Goal: Transaction & Acquisition: Register for event/course

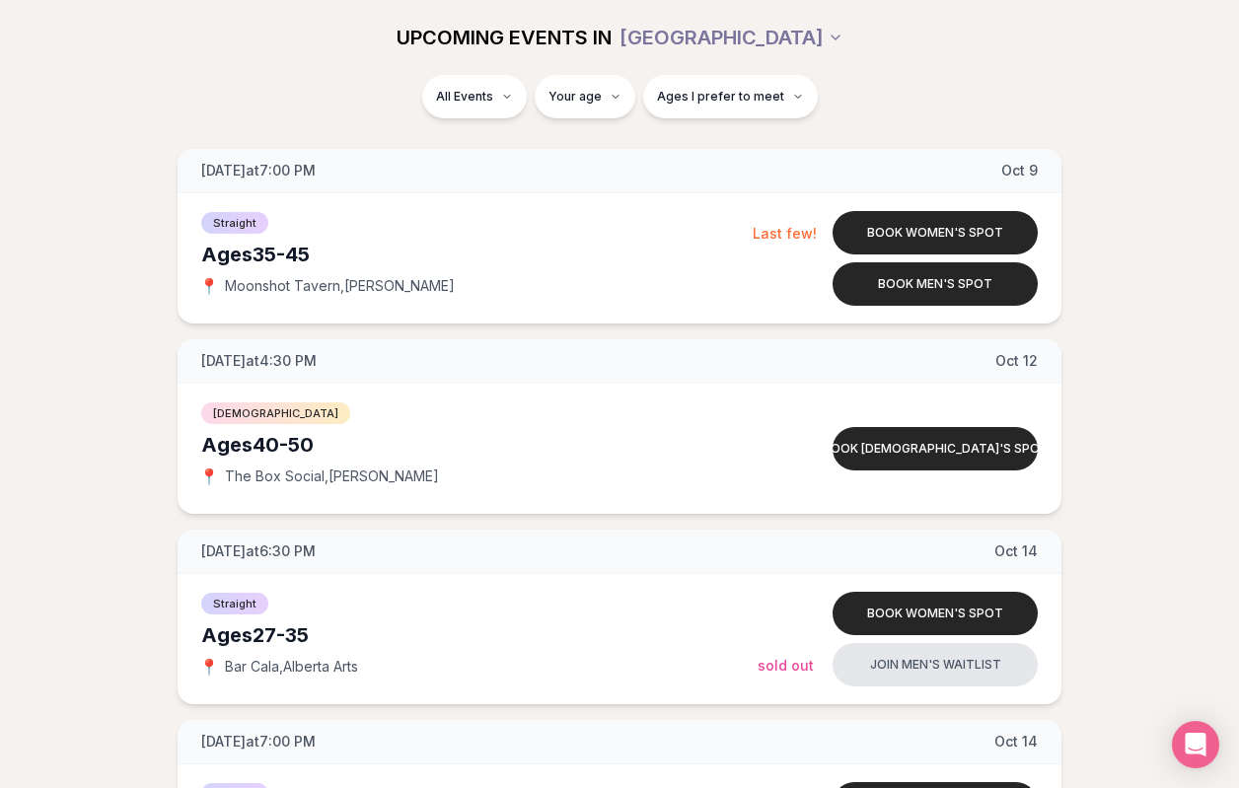
scroll to position [5197, 0]
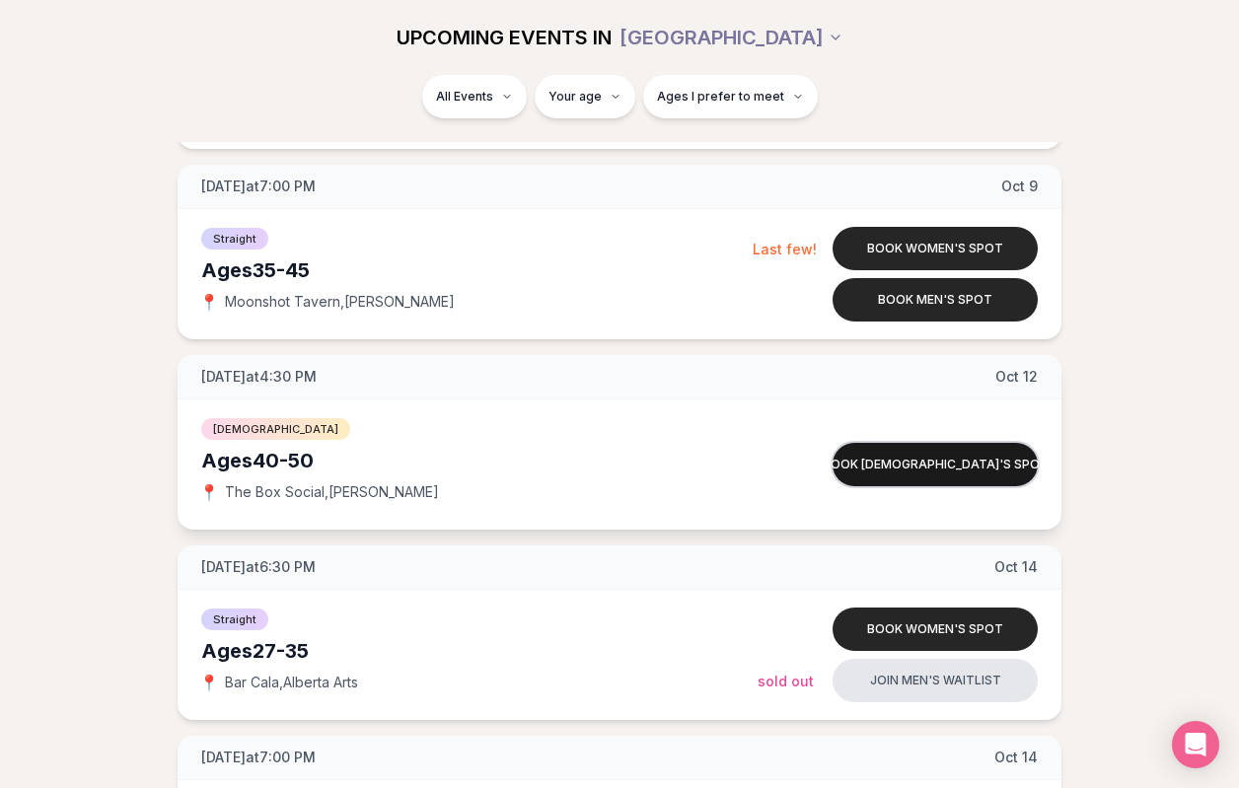
click at [949, 472] on button "Book [DEMOGRAPHIC_DATA]'s spot" at bounding box center [935, 464] width 205 height 43
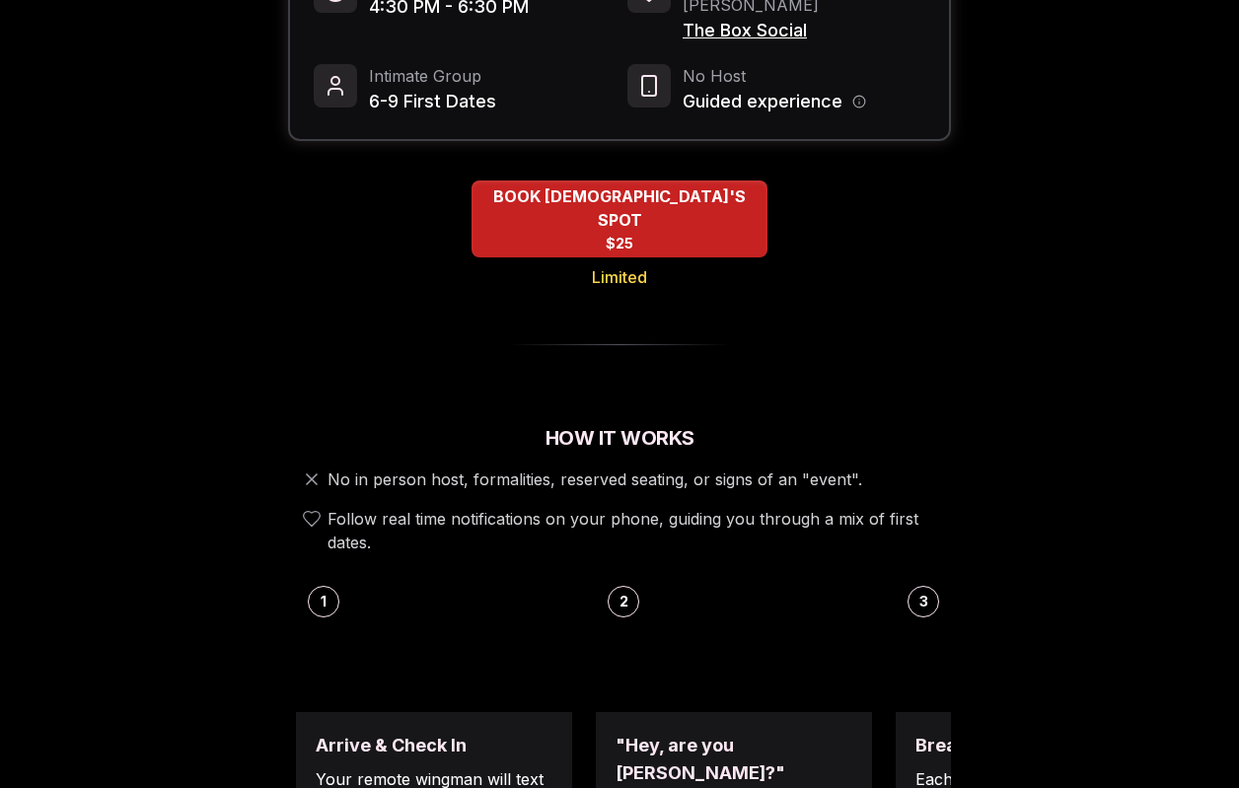
scroll to position [349, 0]
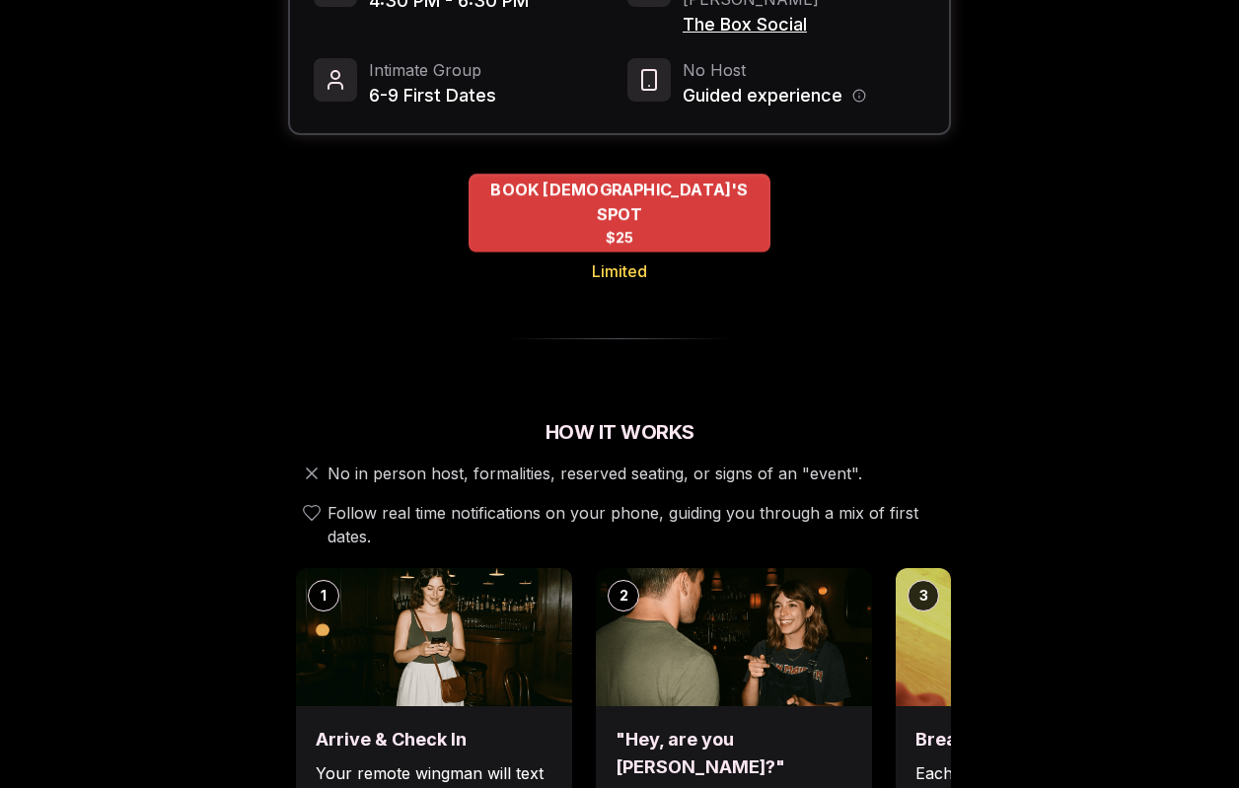
click at [609, 228] on span "$25" at bounding box center [620, 238] width 29 height 20
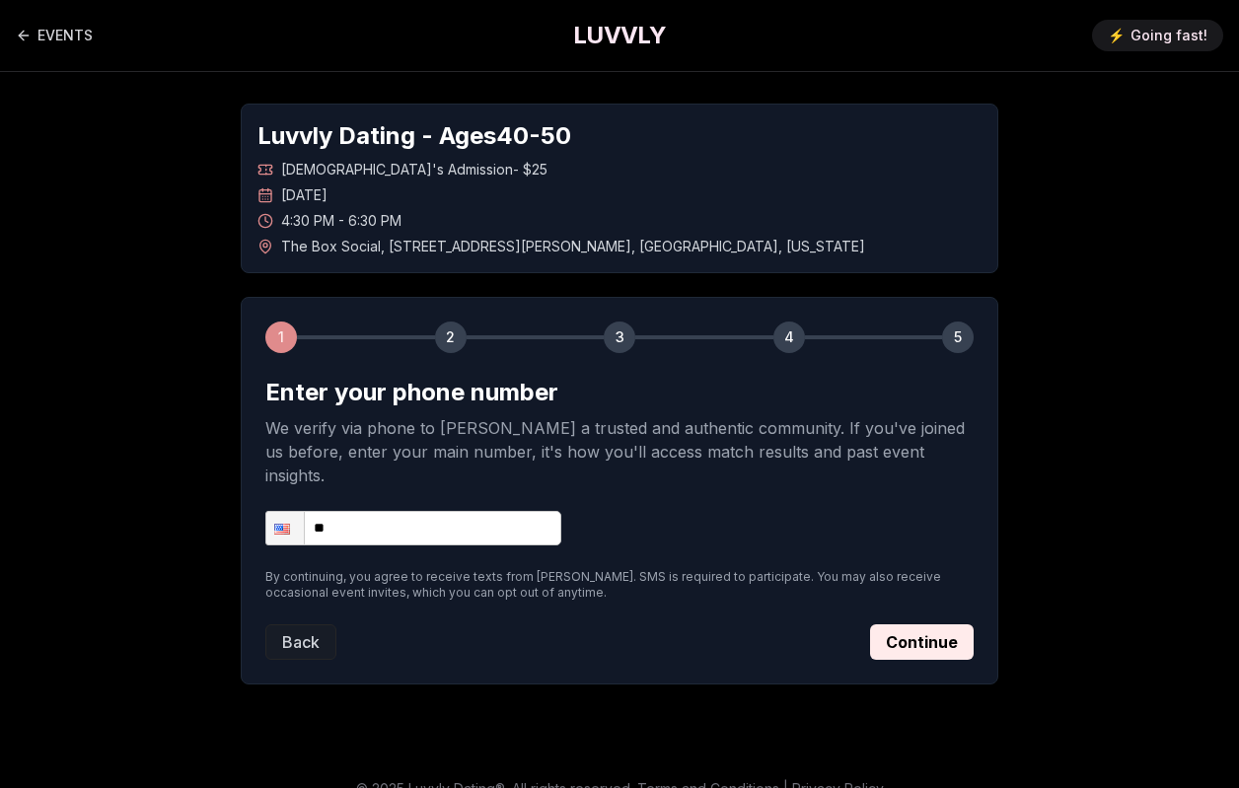
click at [363, 513] on input "**" at bounding box center [413, 528] width 296 height 35
type input "**********"
click at [944, 624] on button "Continue" at bounding box center [922, 642] width 104 height 36
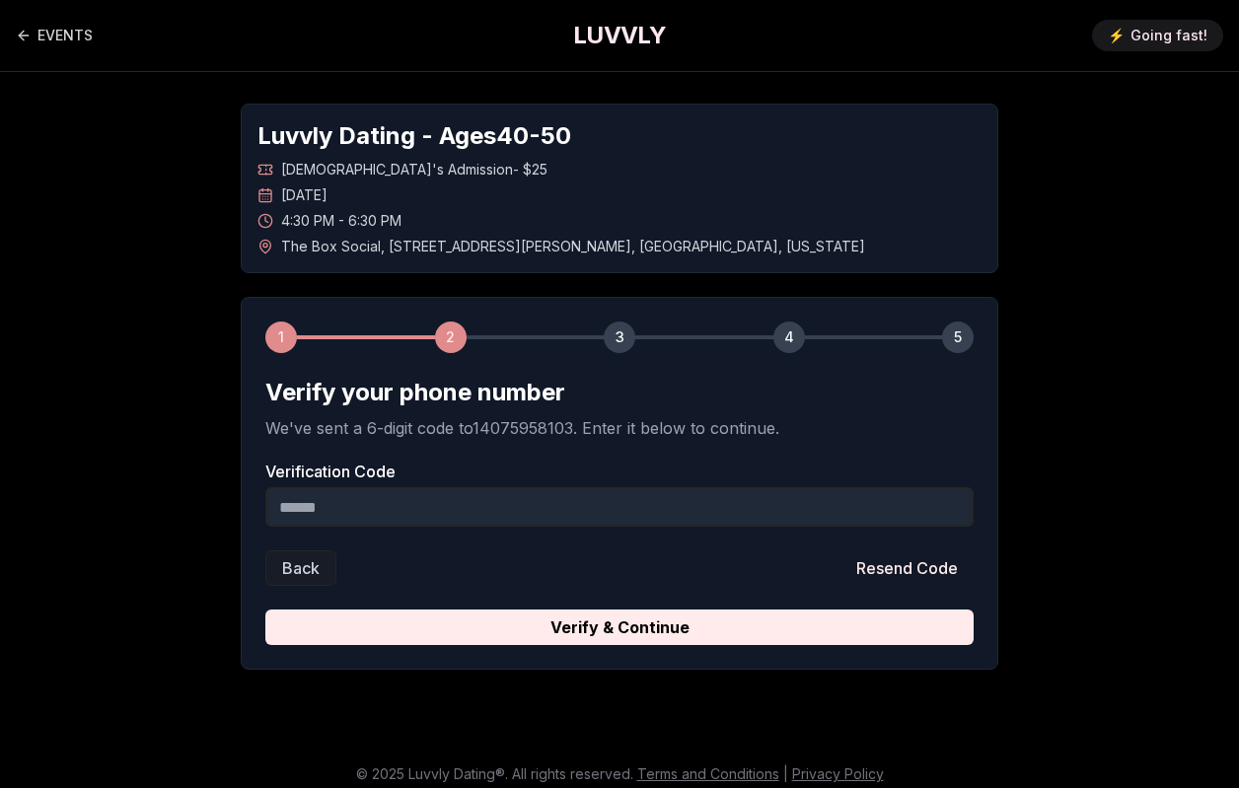
click at [363, 510] on input "Verification Code" at bounding box center [619, 506] width 708 height 39
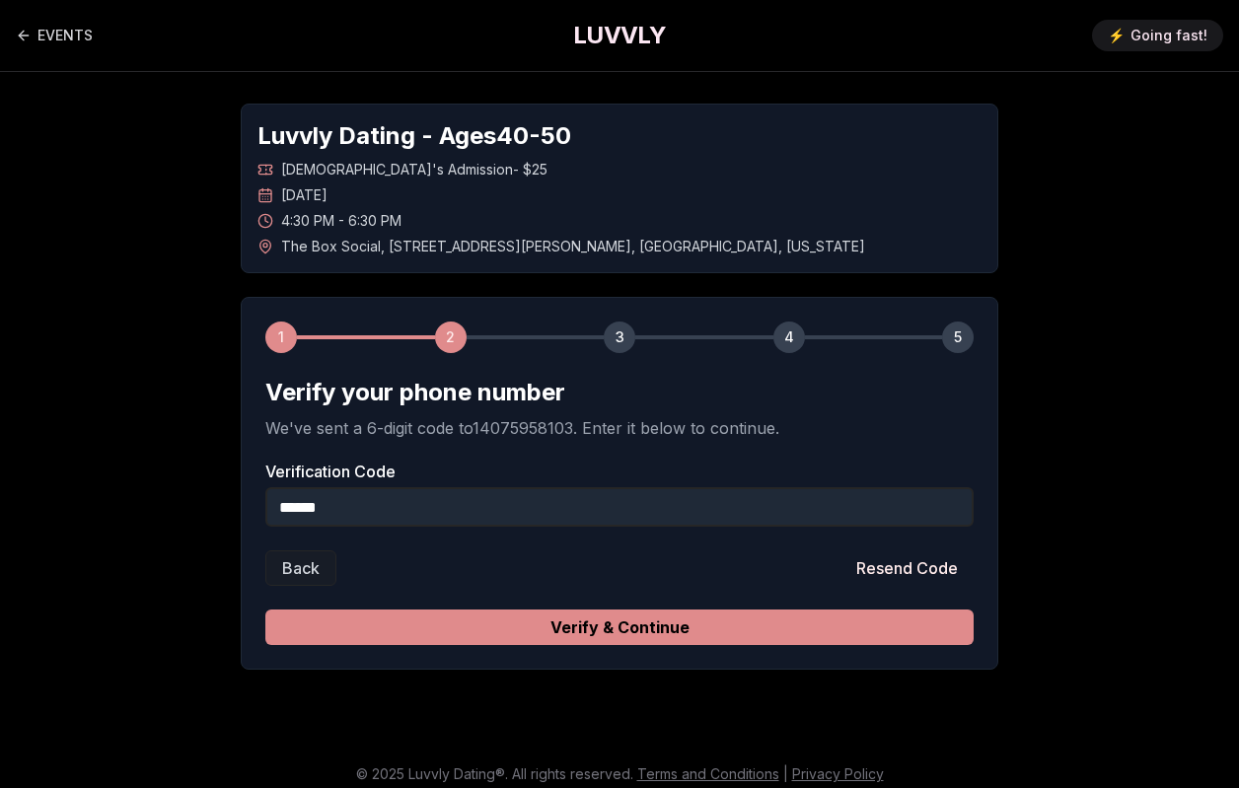
type input "******"
click at [664, 635] on button "Verify & Continue" at bounding box center [619, 628] width 708 height 36
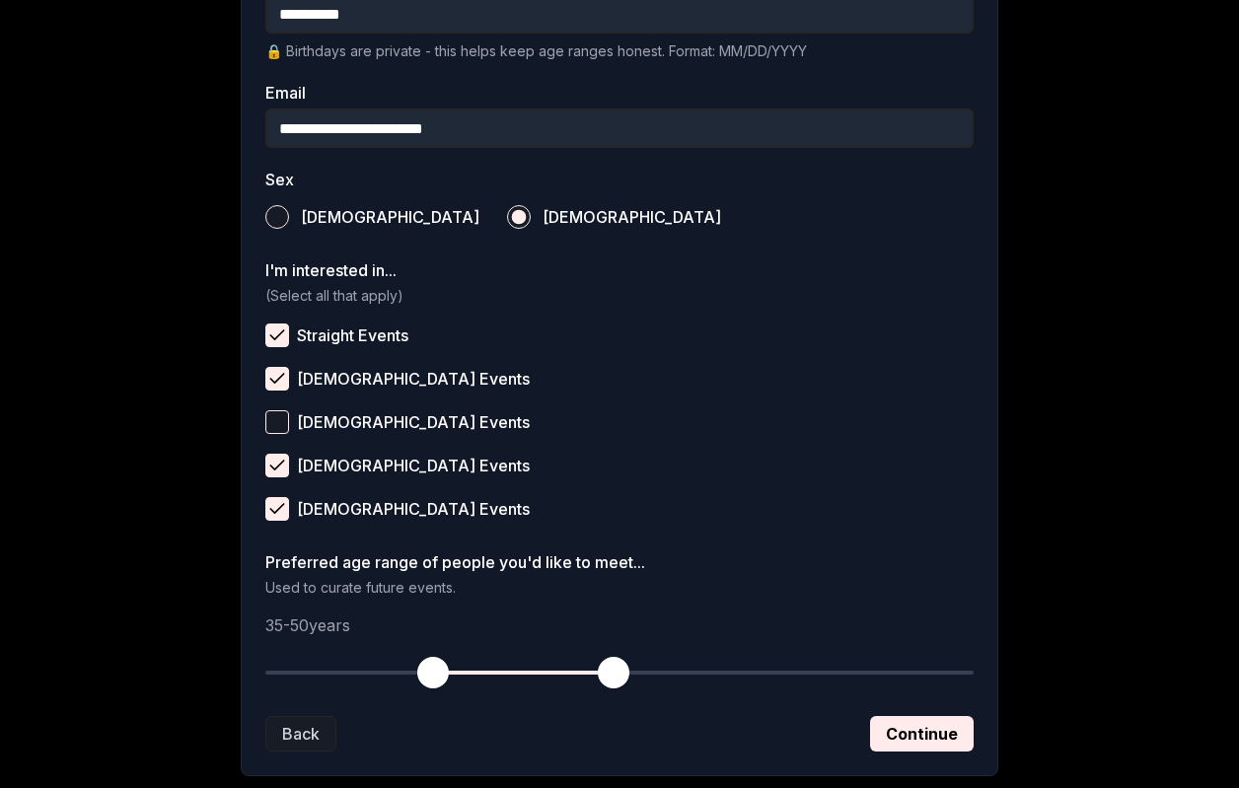
scroll to position [698, 0]
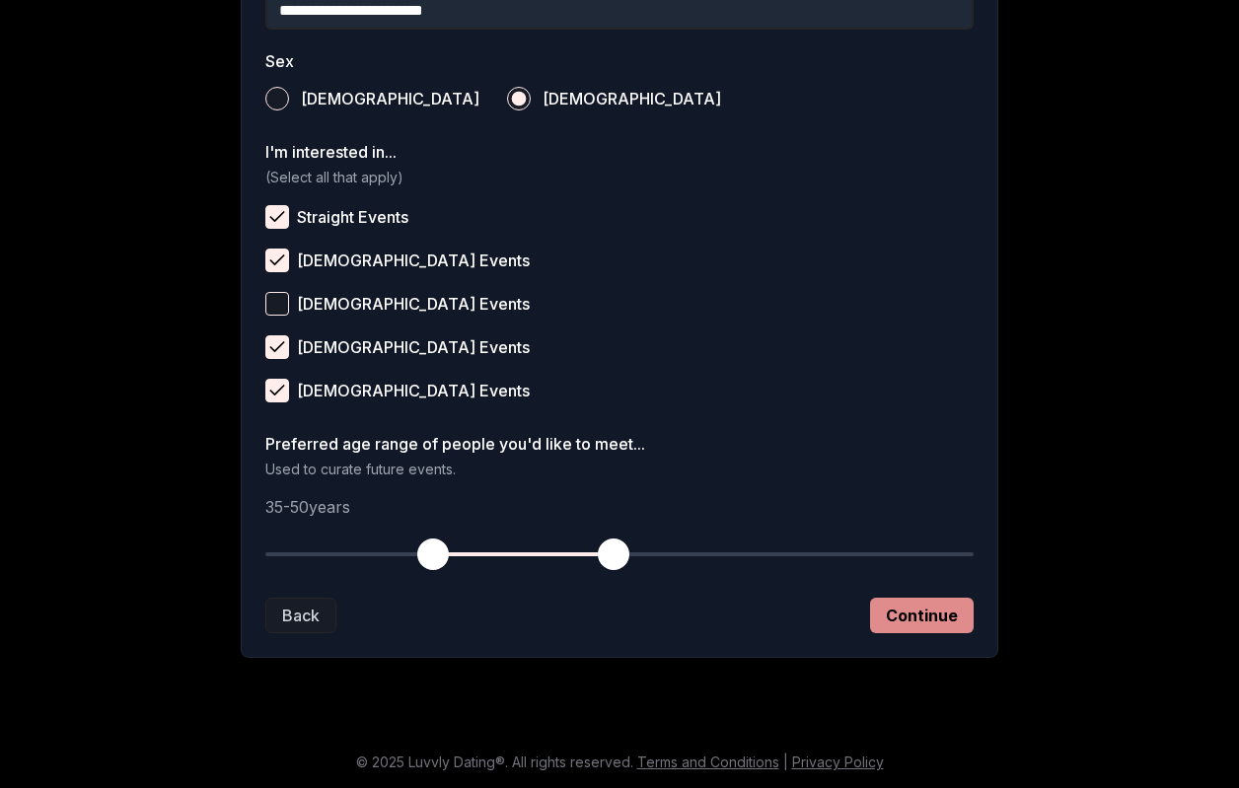
click at [923, 621] on button "Continue" at bounding box center [922, 616] width 104 height 36
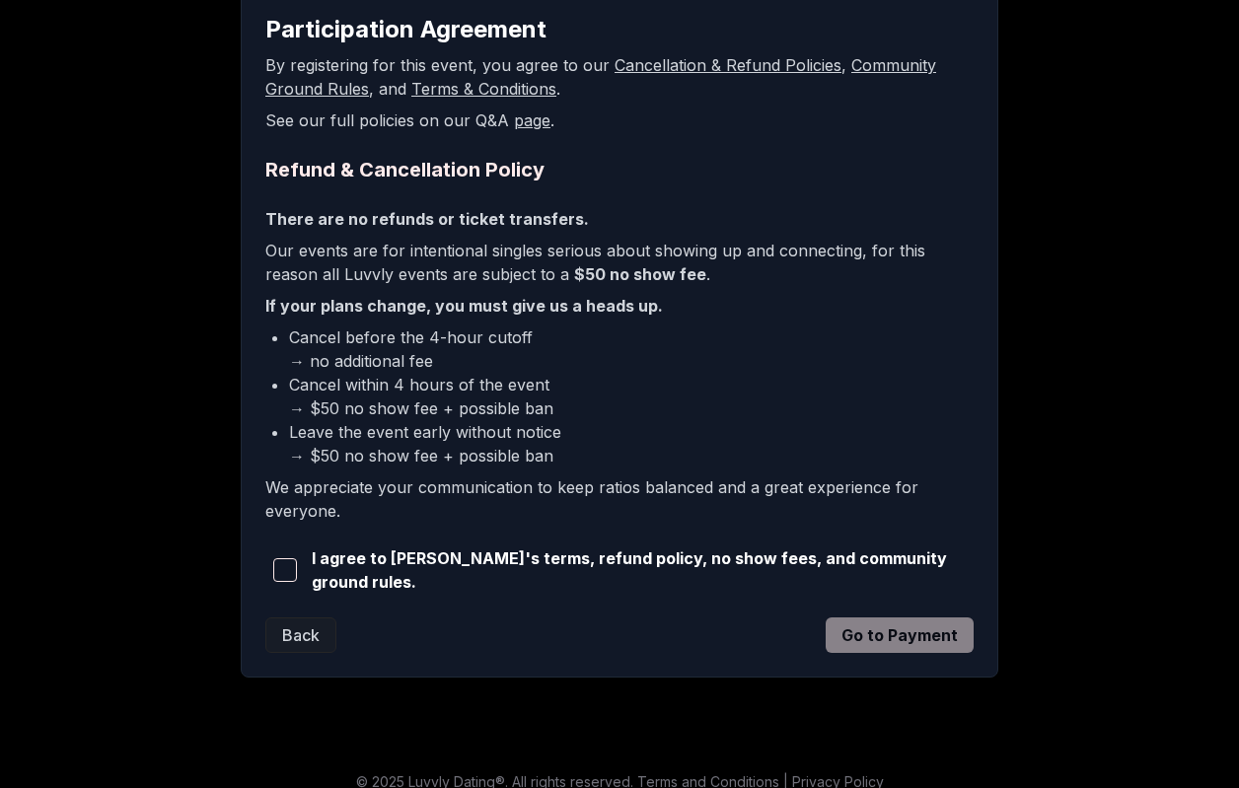
scroll to position [379, 0]
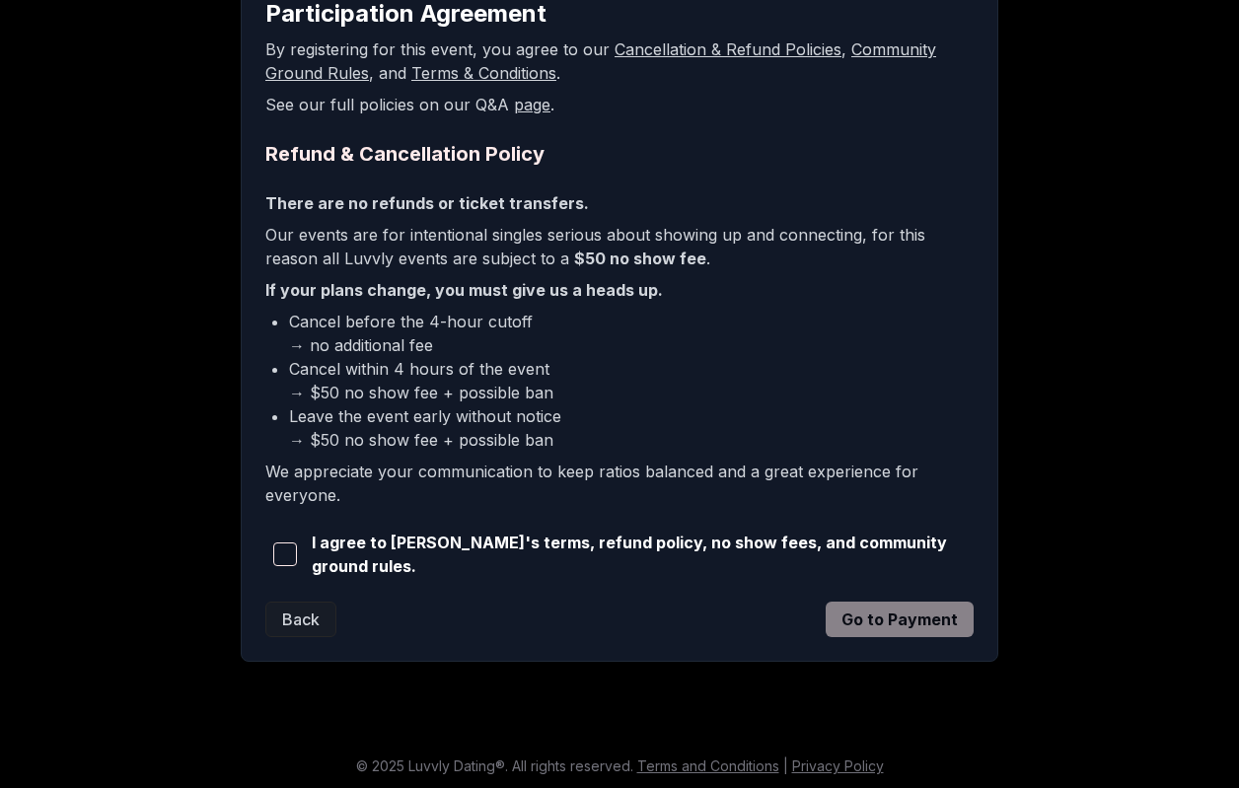
click at [284, 551] on span "button" at bounding box center [285, 555] width 24 height 24
click at [920, 617] on button "Go to Payment" at bounding box center [900, 620] width 148 height 36
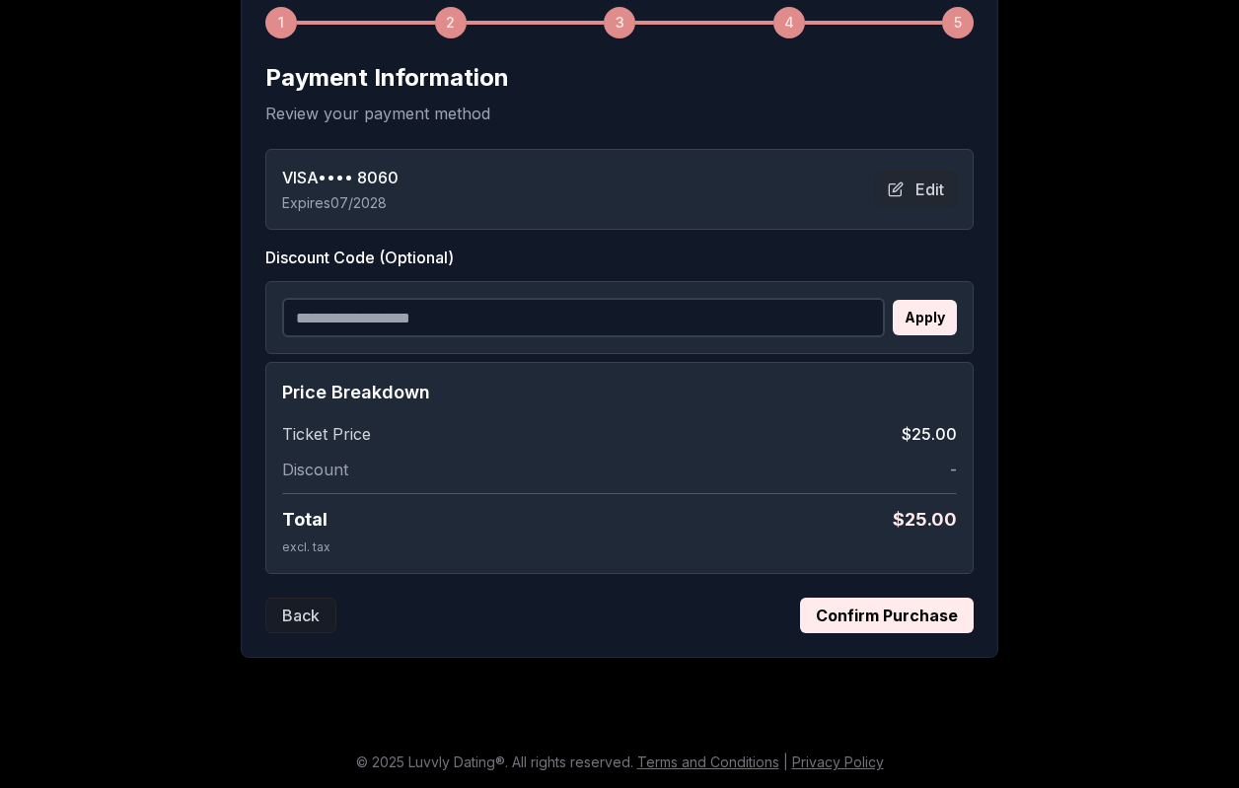
scroll to position [315, 0]
click at [904, 612] on button "Confirm Purchase" at bounding box center [887, 616] width 174 height 36
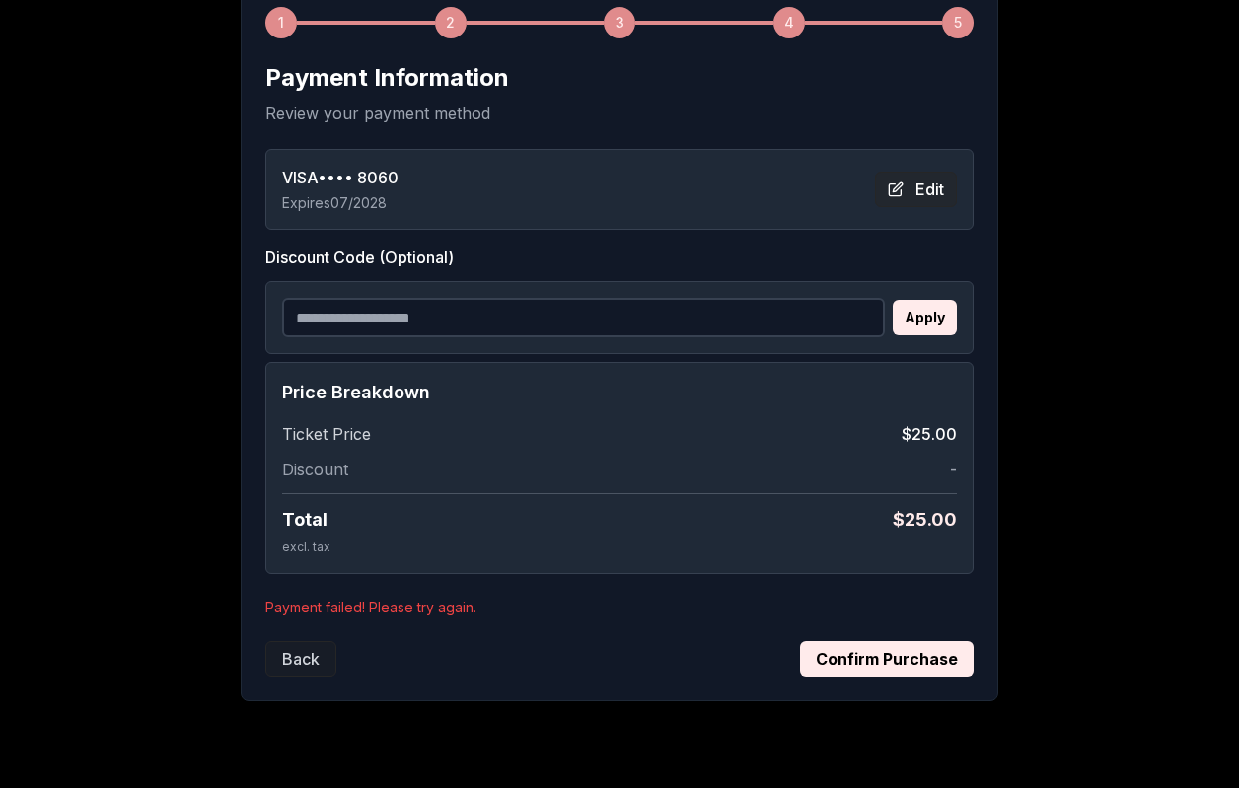
click at [929, 188] on button "Edit" at bounding box center [916, 190] width 82 height 36
